Goal: Task Accomplishment & Management: Manage account settings

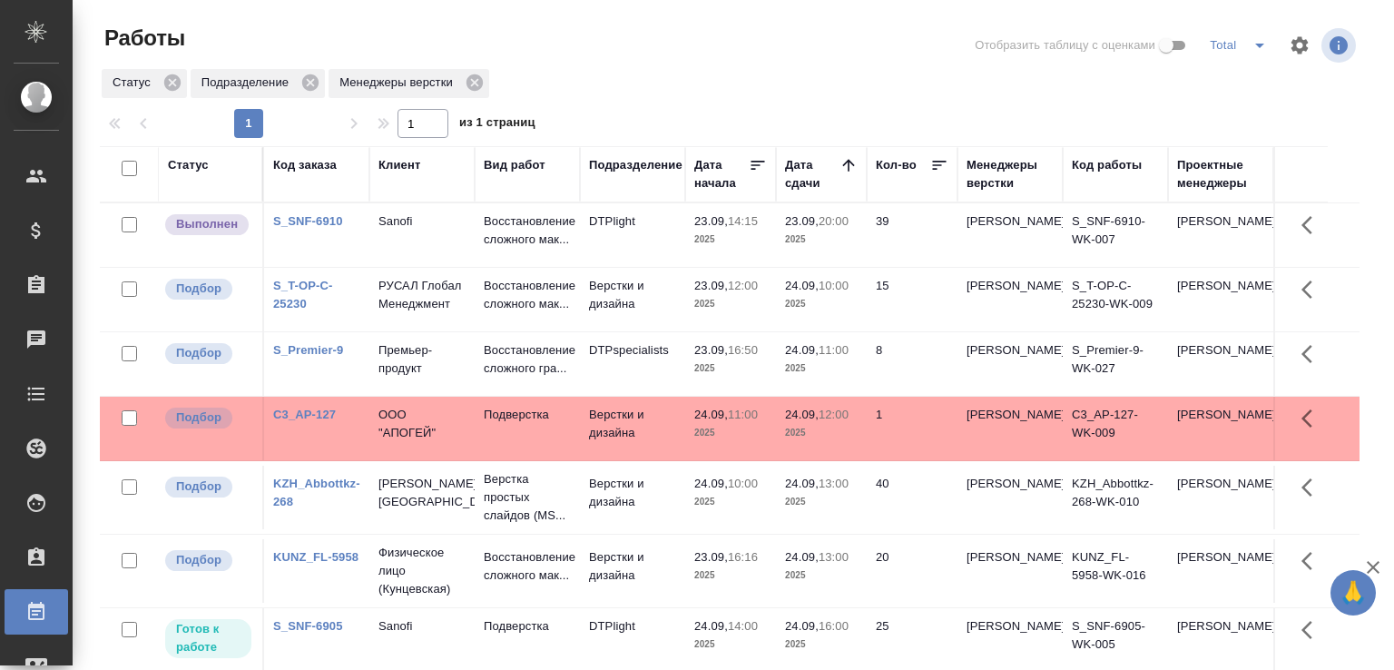
scroll to position [1, 0]
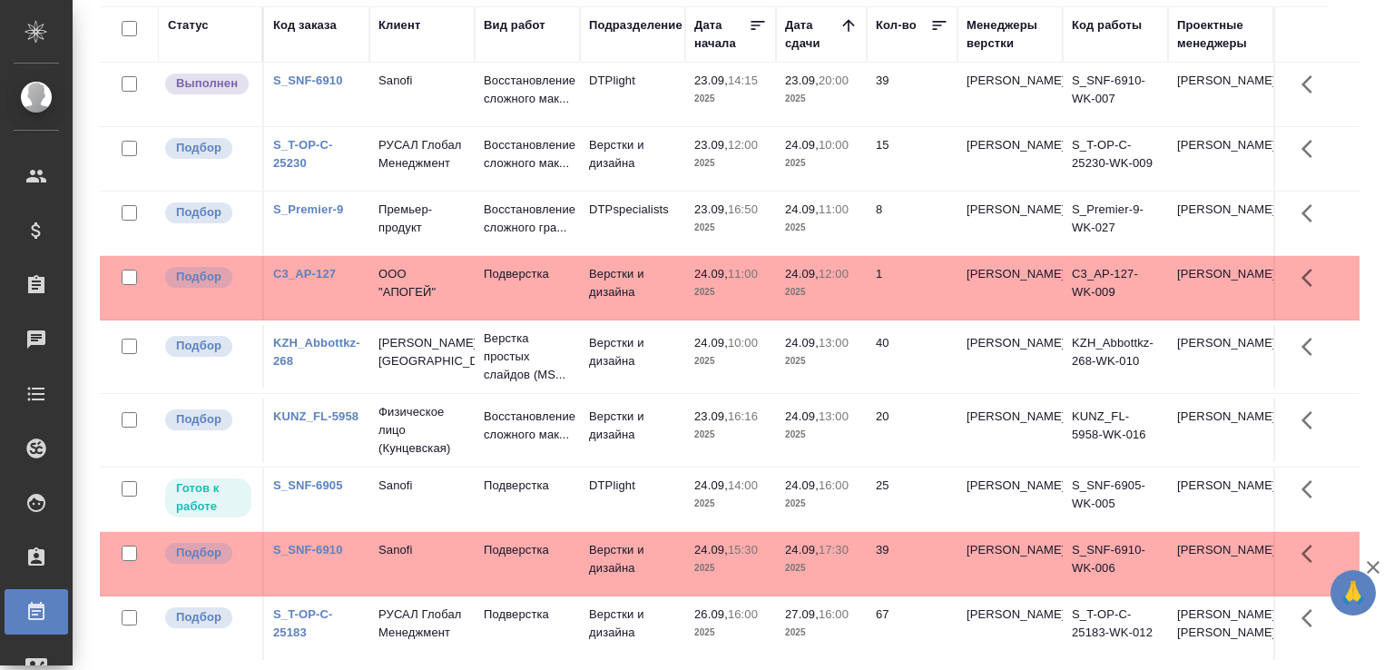
click at [608, 117] on td "DTPlight" at bounding box center [632, 95] width 105 height 64
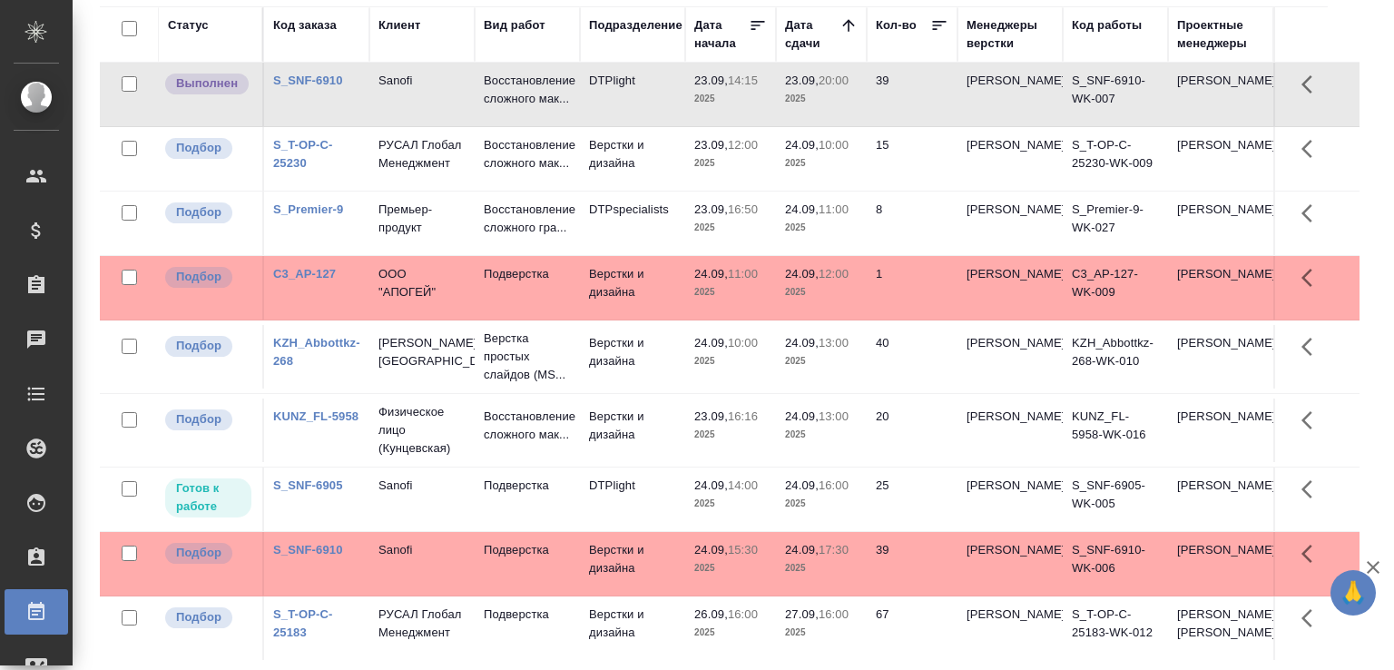
click at [608, 117] on td "DTPlight" at bounding box center [632, 95] width 105 height 64
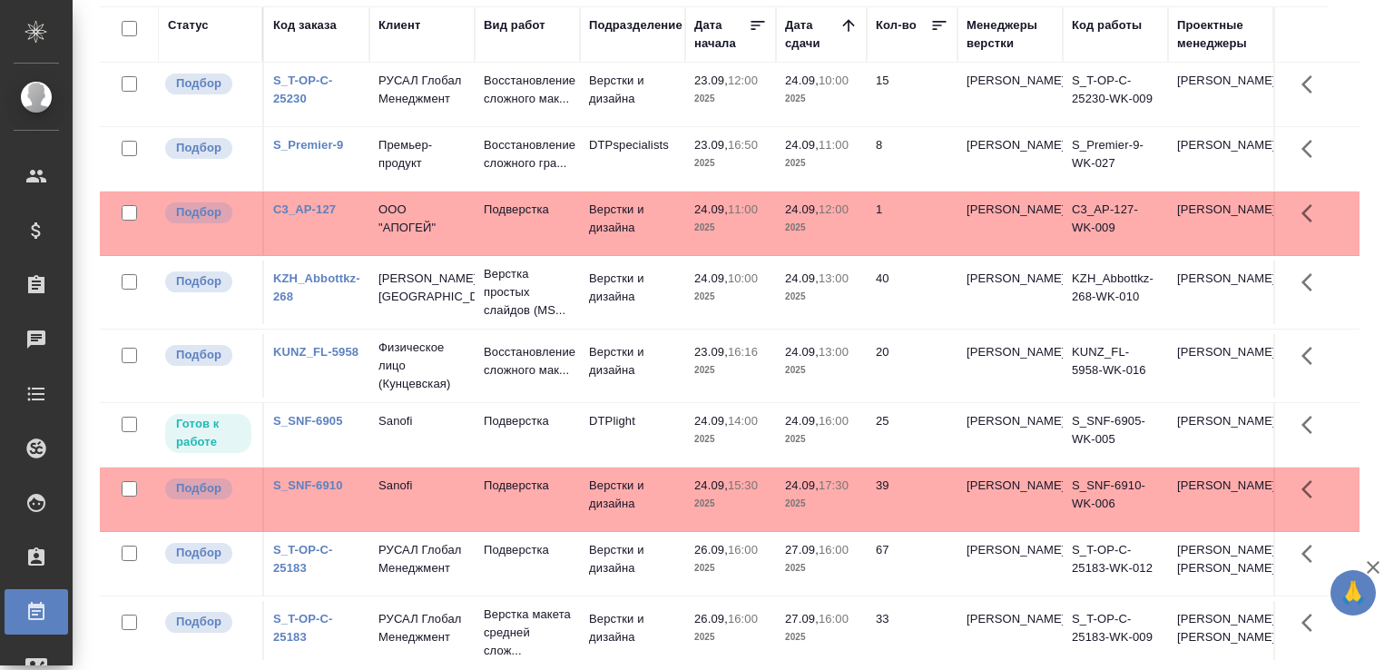
click at [1359, 92] on div "Статус Код заказа Клиент Вид работ Подразделение Дата начала Дата сдачи Кол-во …" at bounding box center [737, 332] width 1274 height 653
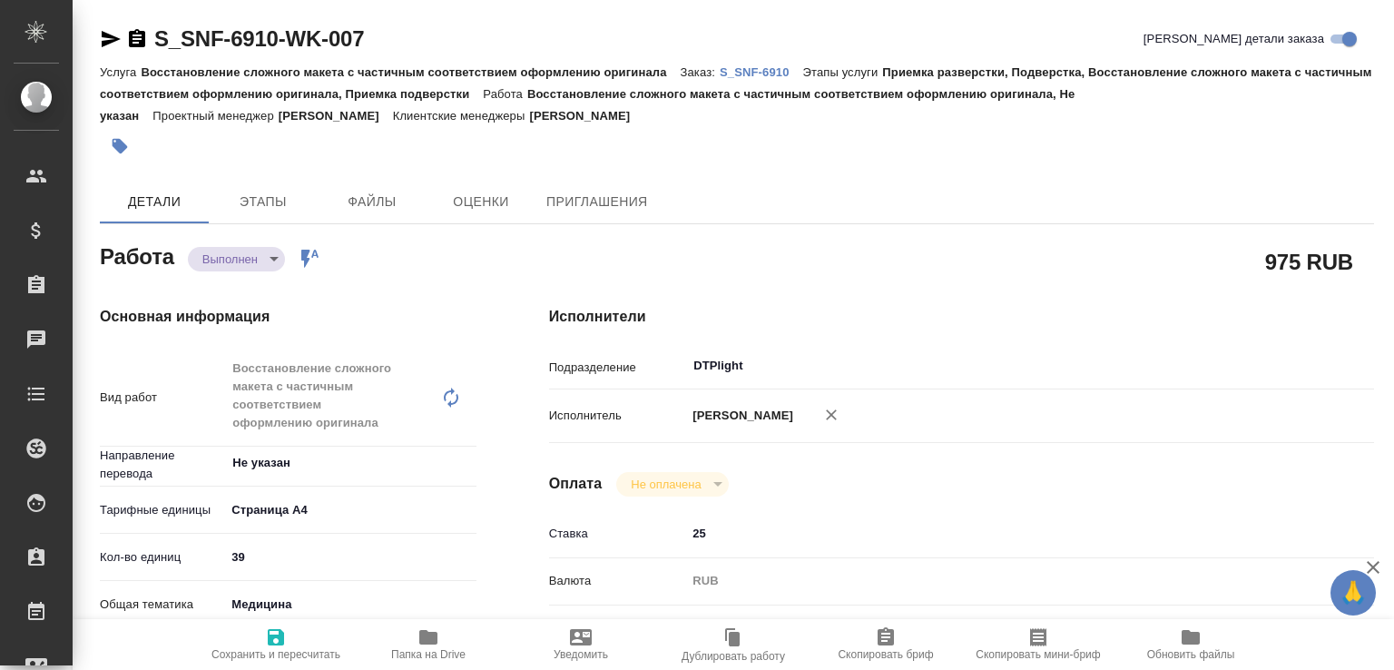
click at [260, 250] on body "🙏 .cls-1 fill:#fff; AWATERA [PERSON_NAME]malofeeva Клиенты Спецификации Заказы …" at bounding box center [697, 335] width 1394 height 670
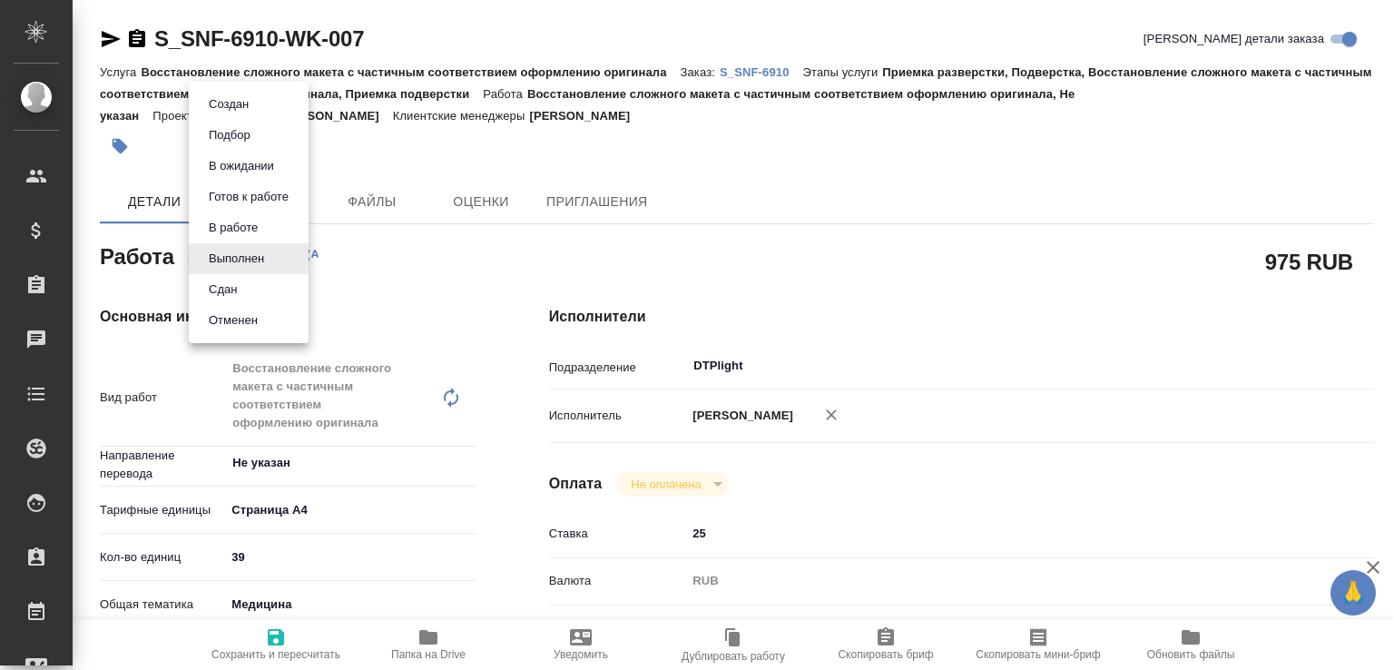
click at [247, 284] on li "Сдан" at bounding box center [249, 289] width 120 height 31
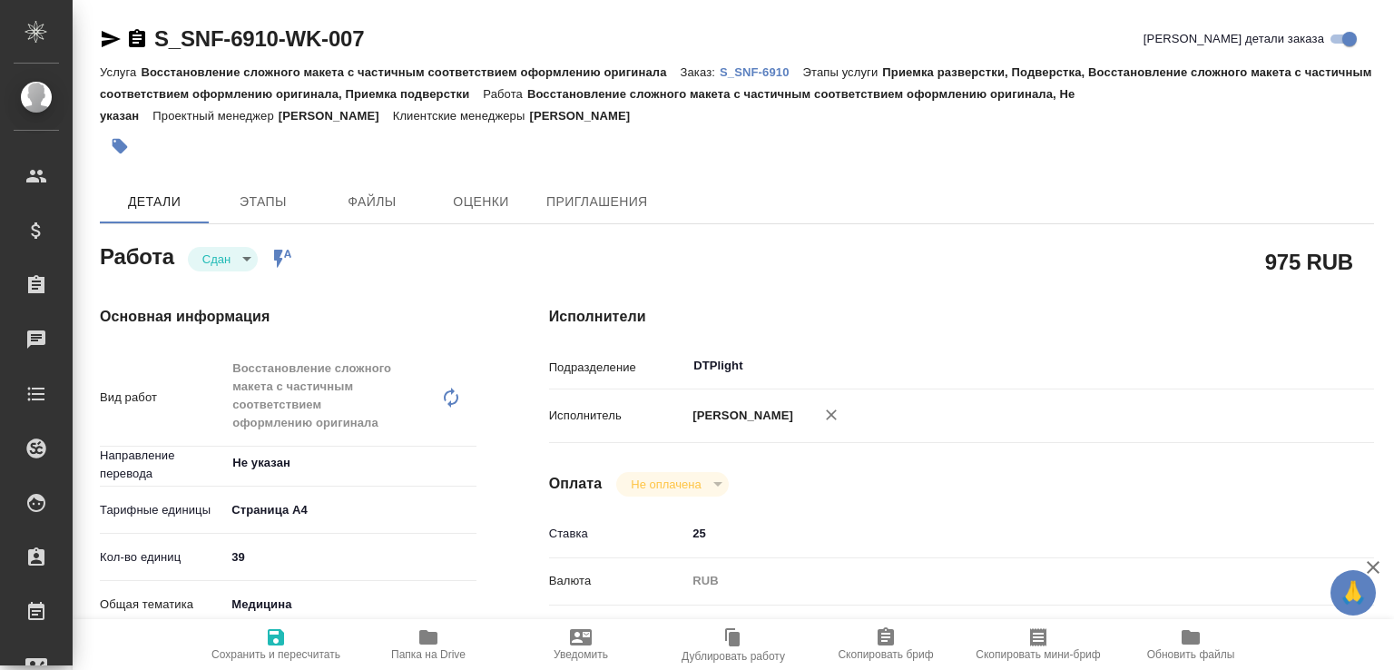
type textarea "x"
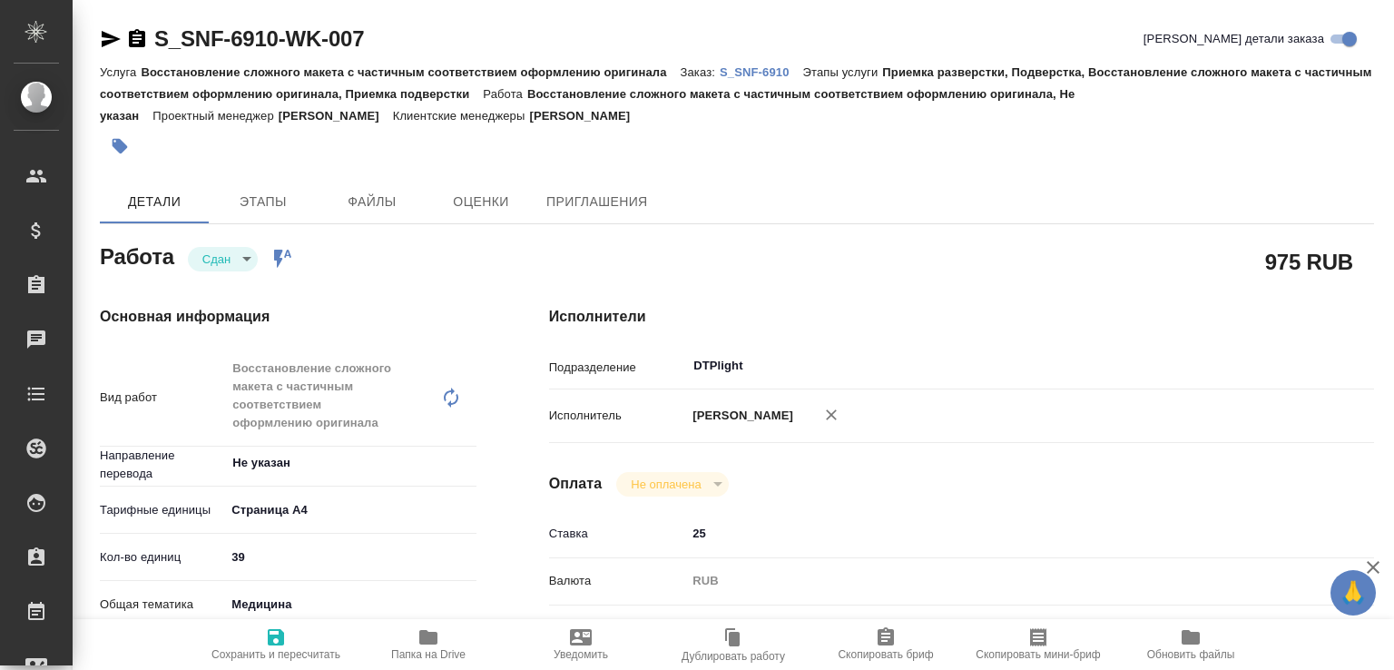
type textarea "x"
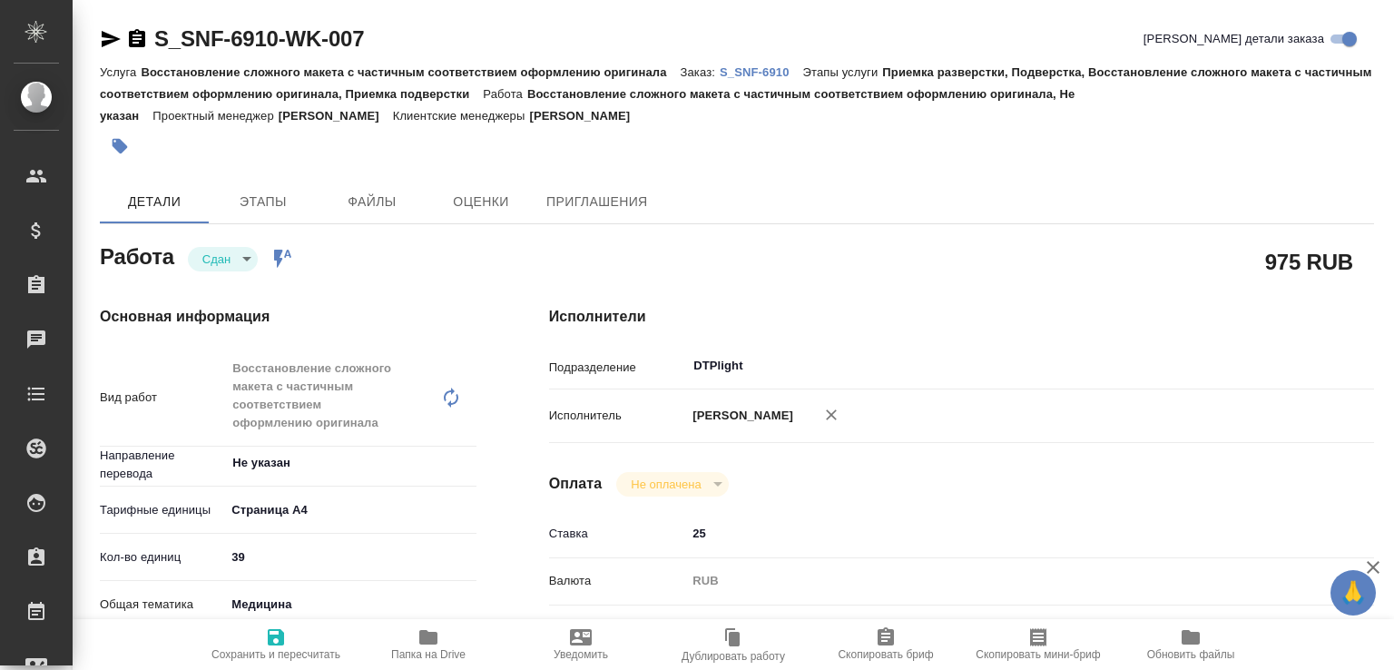
type textarea "x"
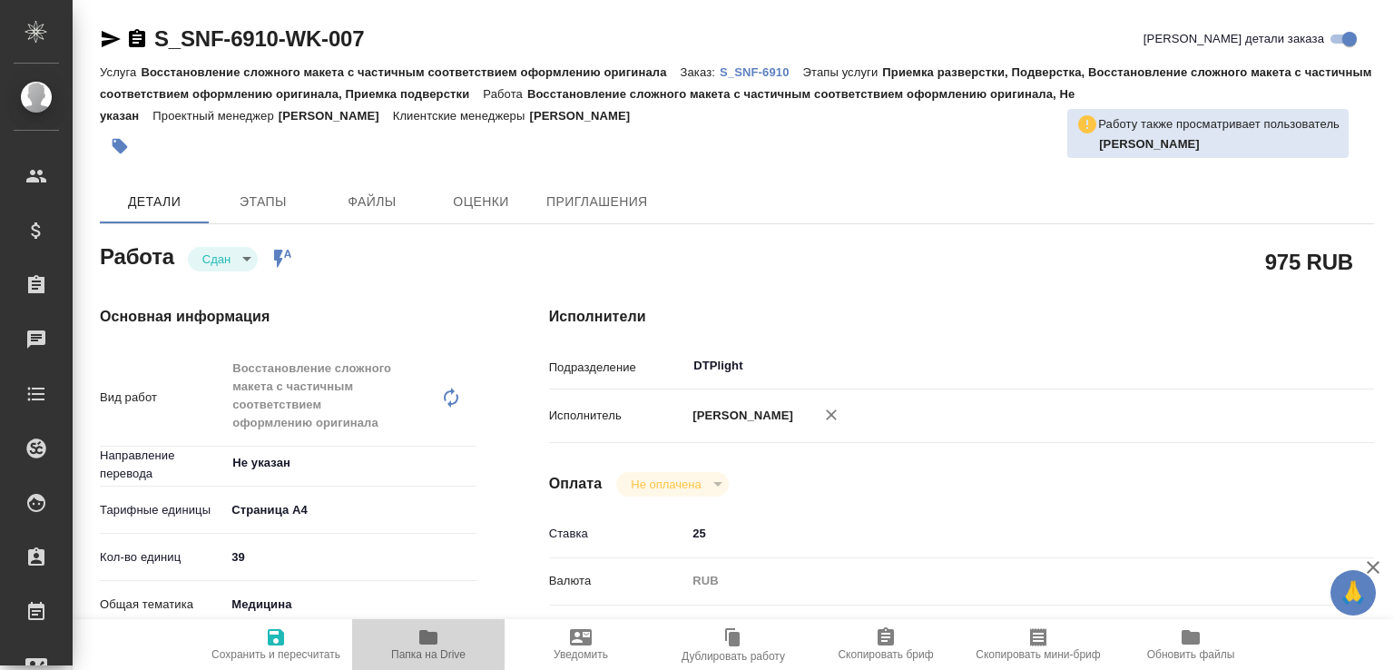
click at [422, 626] on icon "button" at bounding box center [428, 637] width 22 height 22
click at [741, 79] on p "S_SNF-6910" at bounding box center [761, 72] width 83 height 14
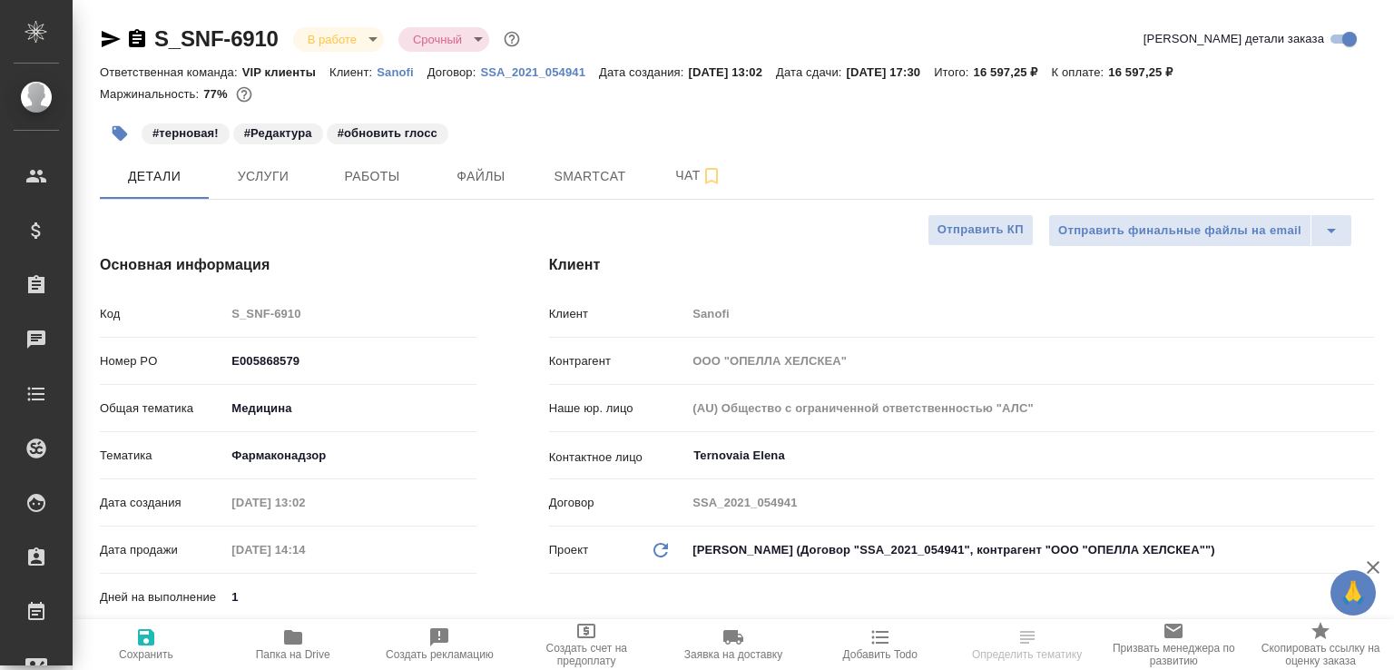
select select "RU"
type textarea "x"
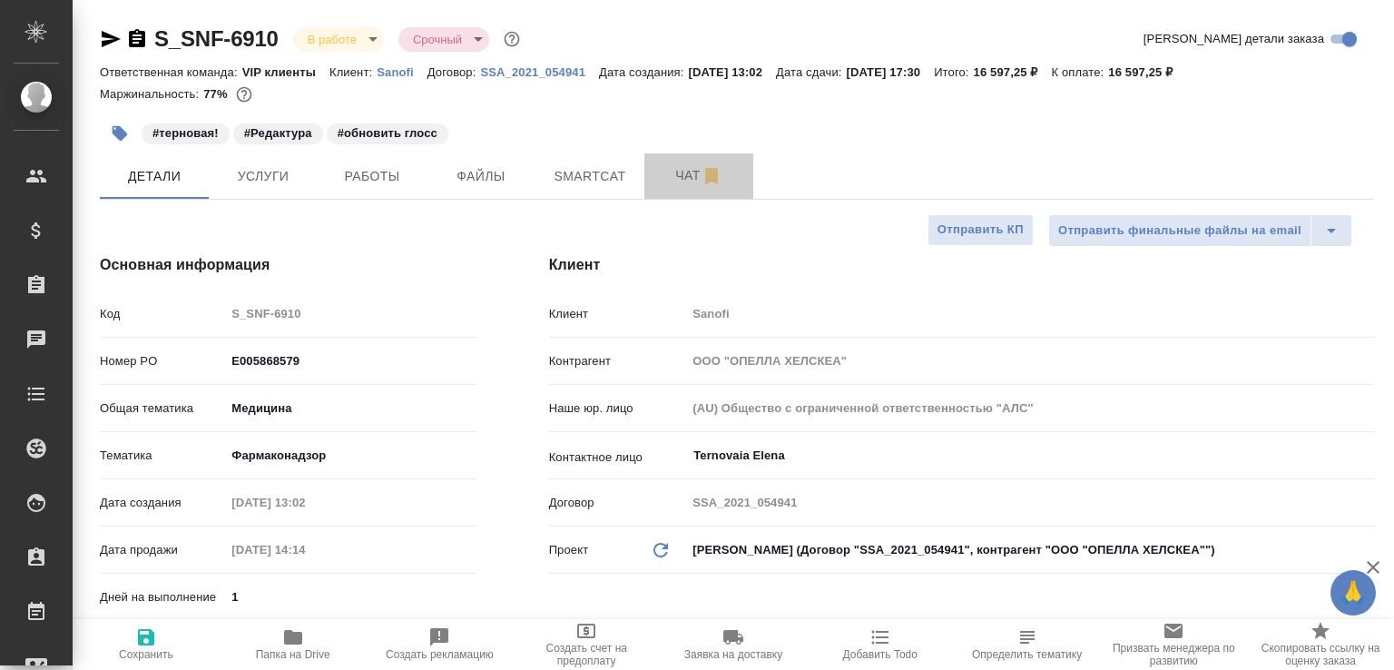
drag, startPoint x: 701, startPoint y: 169, endPoint x: 1393, endPoint y: 360, distance: 718.4
click at [701, 170] on icon "button" at bounding box center [712, 176] width 22 height 22
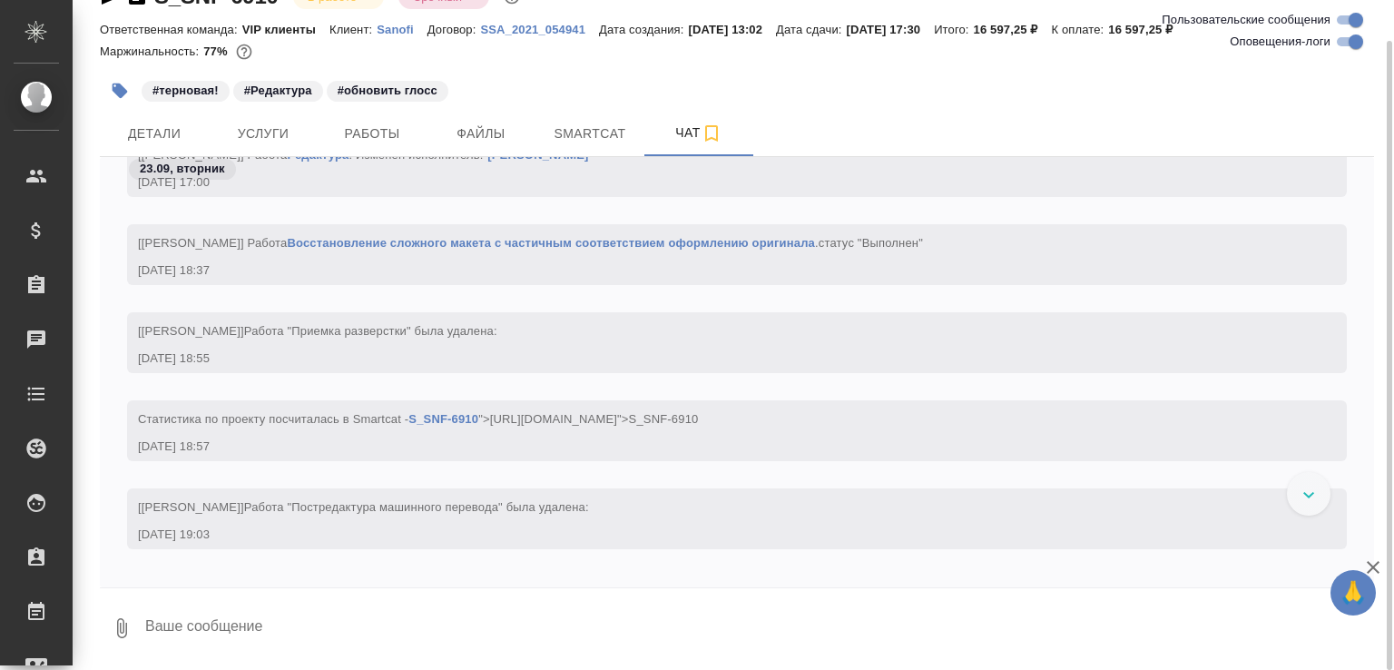
scroll to position [33477, 0]
click at [291, 651] on textarea at bounding box center [758, 628] width 1231 height 62
paste textarea "https://drive.awatera.com/apps/files/files/10457579?dir=/Shares/Sanofi/Orders/S…"
type textarea "готов на перевод https://drive.awatera.com/apps/files/files/10457579?dir=/Share…"
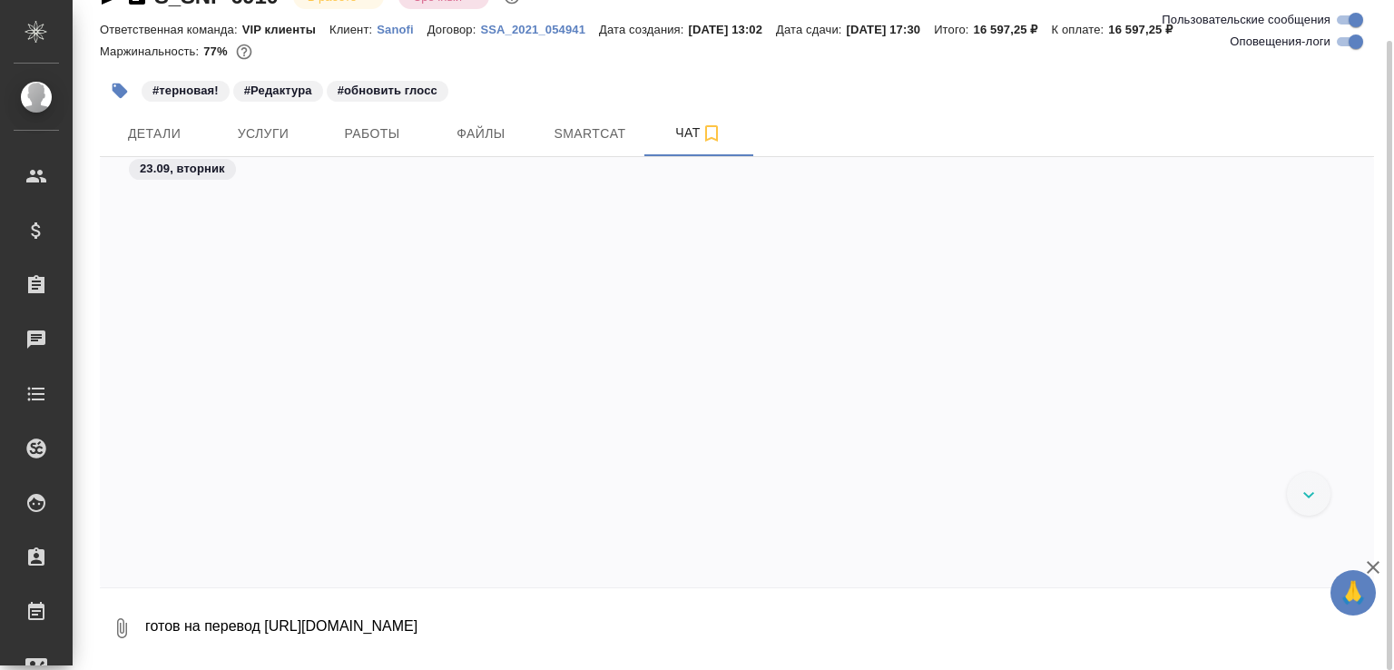
scroll to position [33758, 0]
